Goal: Task Accomplishment & Management: Complete application form

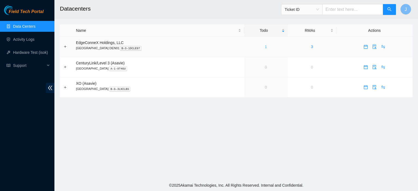
click at [265, 46] on link "1" at bounding box center [266, 47] width 2 height 4
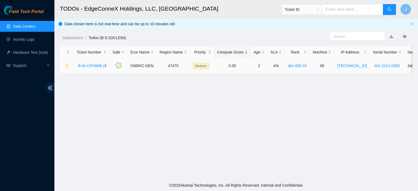
click at [93, 65] on link "B-W-15F966B" at bounding box center [90, 66] width 24 height 4
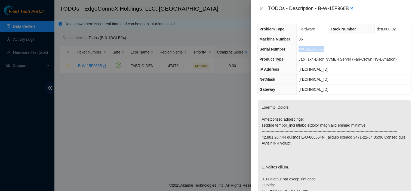
drag, startPoint x: 330, startPoint y: 48, endPoint x: 299, endPoint y: 53, distance: 31.1
click at [299, 53] on td "MX-2211-0356" at bounding box center [354, 49] width 115 height 10
copy span "MX-2211-0356"
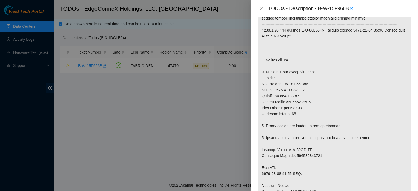
scroll to position [112, 0]
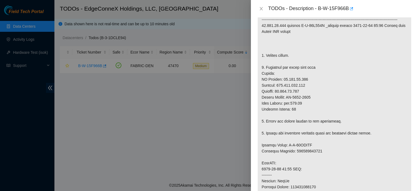
click at [321, 118] on p at bounding box center [335, 152] width 154 height 326
drag, startPoint x: 316, startPoint y: 101, endPoint x: 287, endPoint y: 102, distance: 28.1
click at [287, 102] on p at bounding box center [335, 152] width 154 height 326
copy p "MX-2210-0127"
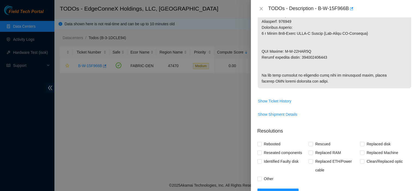
scroll to position [462, 0]
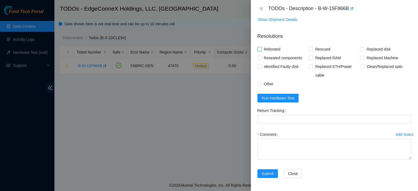
click at [259, 46] on label "Rebooted" at bounding box center [270, 49] width 25 height 9
click at [259, 47] on input "Rebooted" at bounding box center [260, 49] width 4 height 4
checkbox input "true"
click at [311, 48] on span at bounding box center [311, 49] width 4 height 4
click at [311, 48] on input "Rescued" at bounding box center [311, 49] width 4 height 4
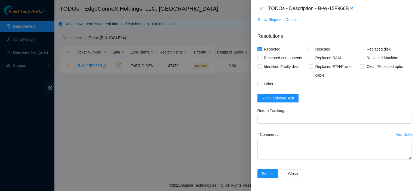
checkbox input "true"
click at [360, 60] on span at bounding box center [362, 58] width 4 height 4
click at [360, 60] on input "Replaced Machine" at bounding box center [362, 58] width 4 height 4
click at [360, 60] on span at bounding box center [362, 58] width 4 height 4
click at [360, 60] on input "Replaced Machine" at bounding box center [362, 58] width 4 height 4
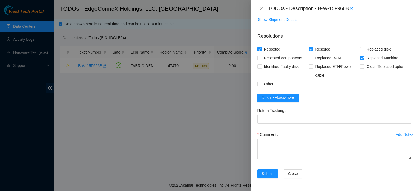
checkbox input "false"
drag, startPoint x: 323, startPoint y: 135, endPoint x: 319, endPoint y: 149, distance: 14.2
click at [323, 136] on div "Comment" at bounding box center [335, 134] width 154 height 9
click at [319, 149] on textarea "Comment" at bounding box center [335, 149] width 154 height 21
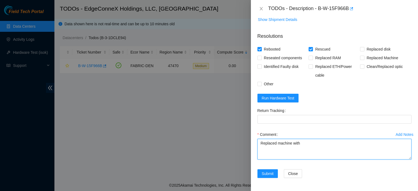
paste textarea "MX-2210-0127"
type textarea "Replaced machine with MX-2210-0127. Rescued. Rebooted."
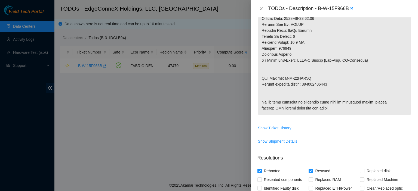
scroll to position [319, 0]
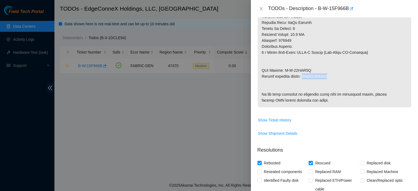
drag, startPoint x: 327, startPoint y: 81, endPoint x: 304, endPoint y: 83, distance: 23.5
copy p "417328427987"
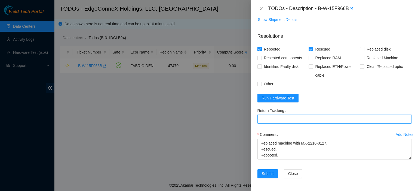
click at [304, 121] on Tracking "Return Tracking" at bounding box center [335, 119] width 154 height 9
paste Tracking "417328427987"
type Tracking "417328427987"
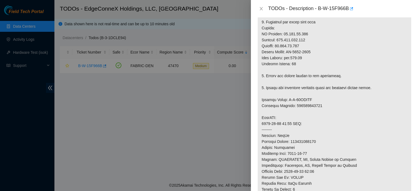
scroll to position [5, 0]
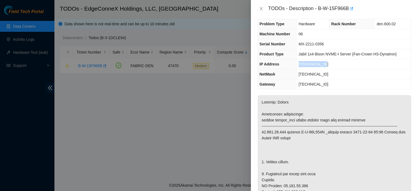
drag, startPoint x: 325, startPoint y: 65, endPoint x: 298, endPoint y: 65, distance: 27.0
click at [298, 65] on td "23.202.99.233" at bounding box center [354, 64] width 115 height 10
copy span "23.202.99.233"
